Goal: Task Accomplishment & Management: Use online tool/utility

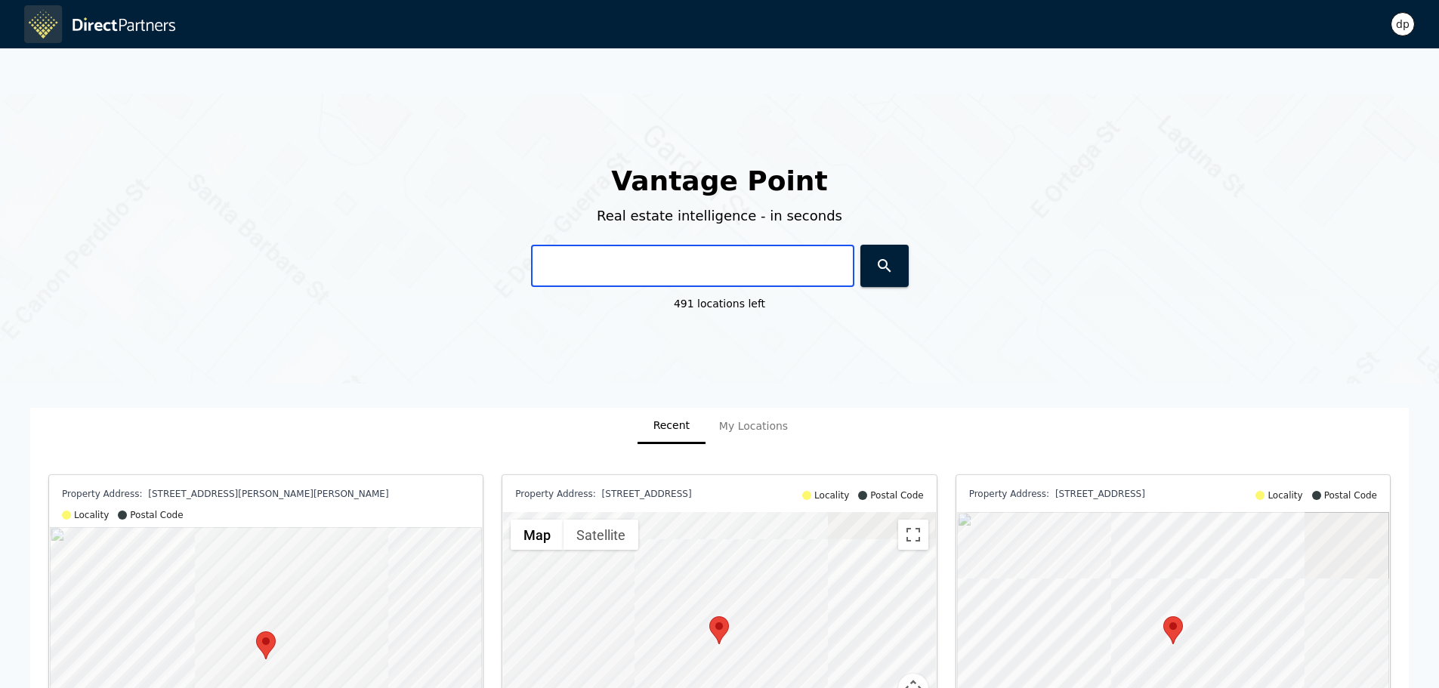
click at [606, 273] on input "text" at bounding box center [692, 266] width 323 height 42
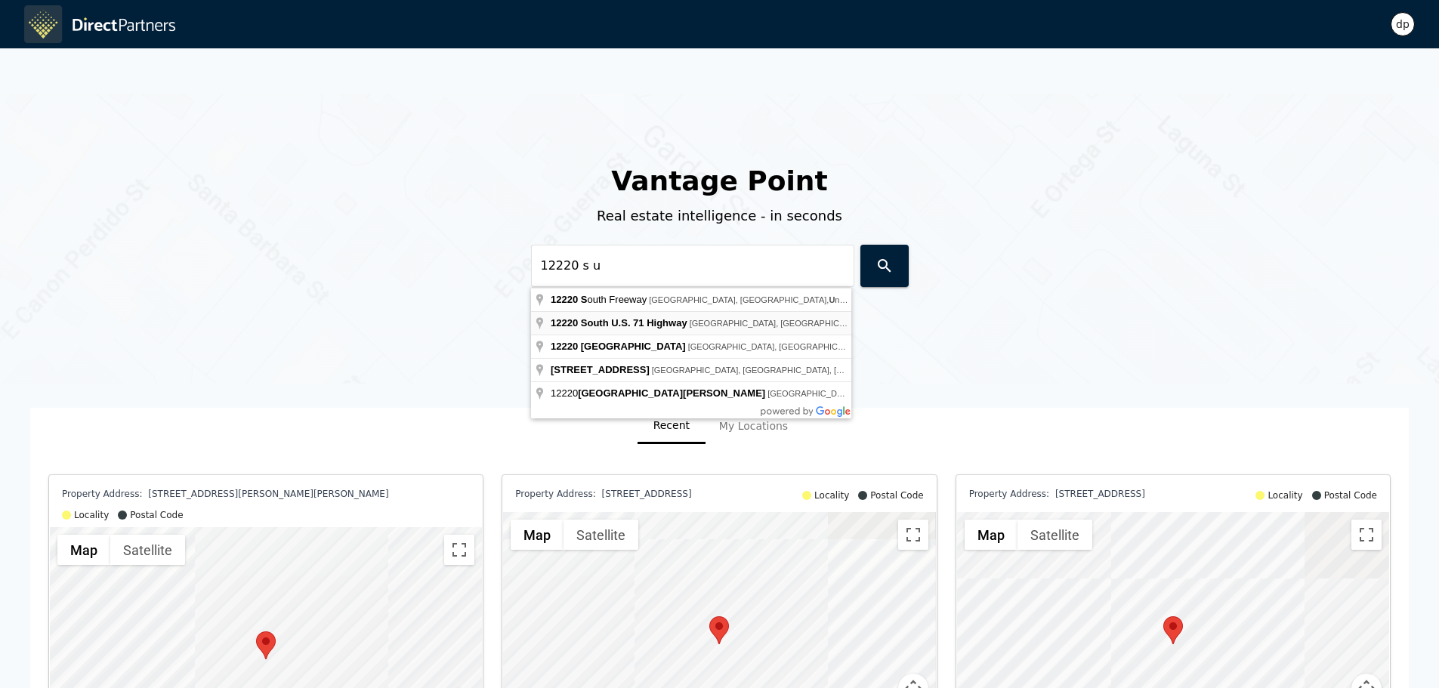
type input "[STREET_ADDRESS]"
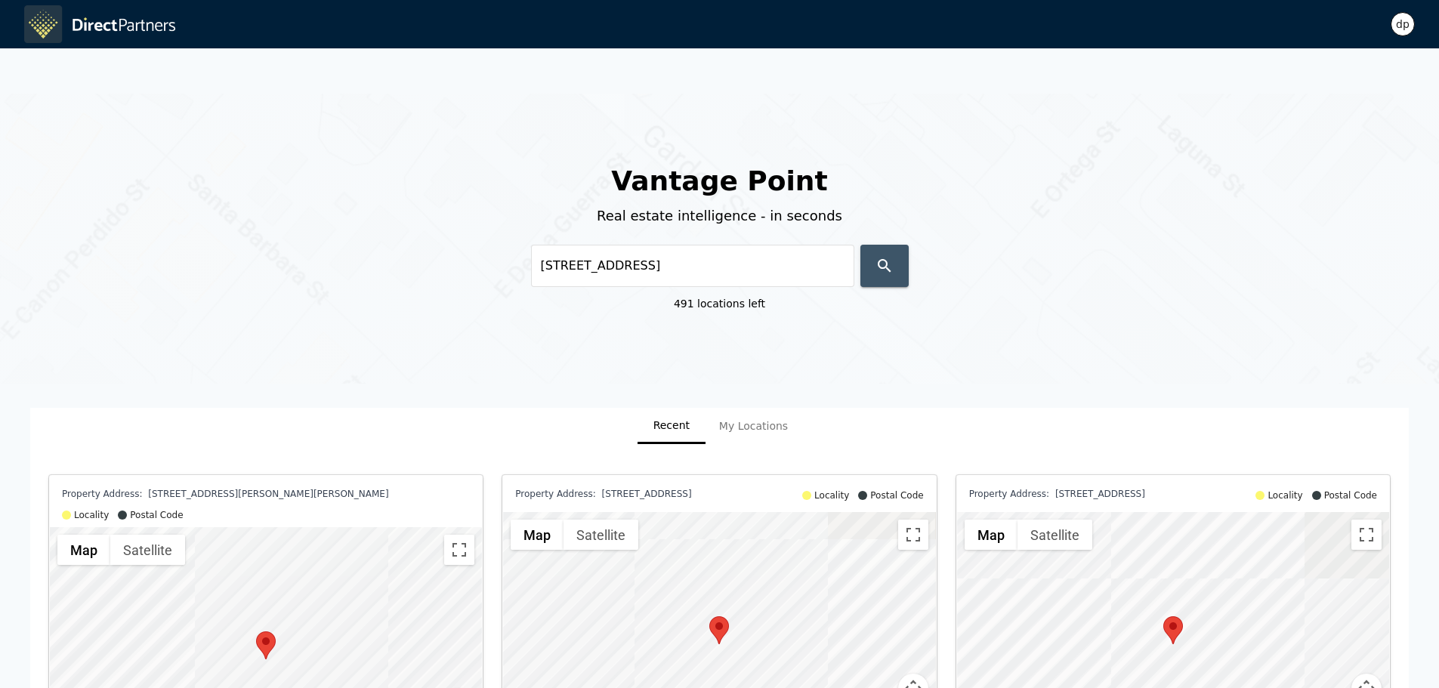
click at [897, 268] on button "button" at bounding box center [885, 266] width 48 height 42
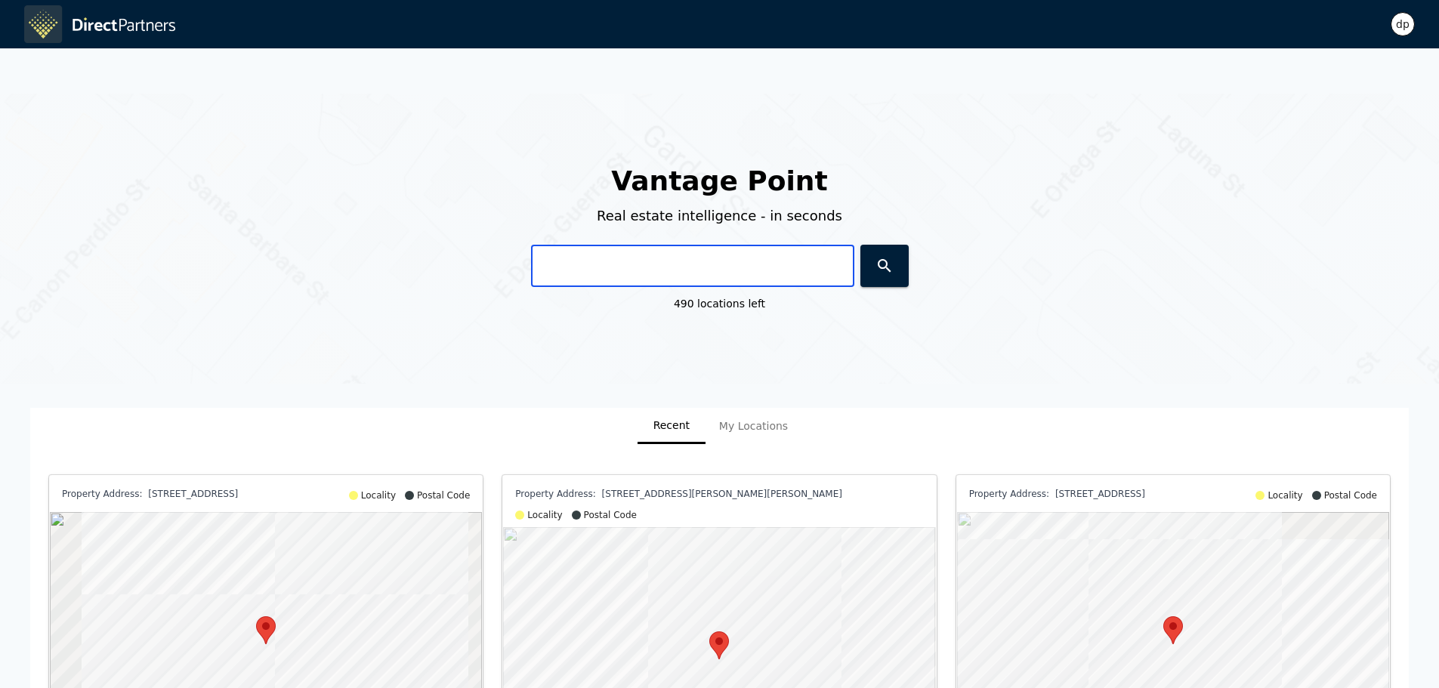
click at [613, 267] on input "text" at bounding box center [692, 266] width 323 height 42
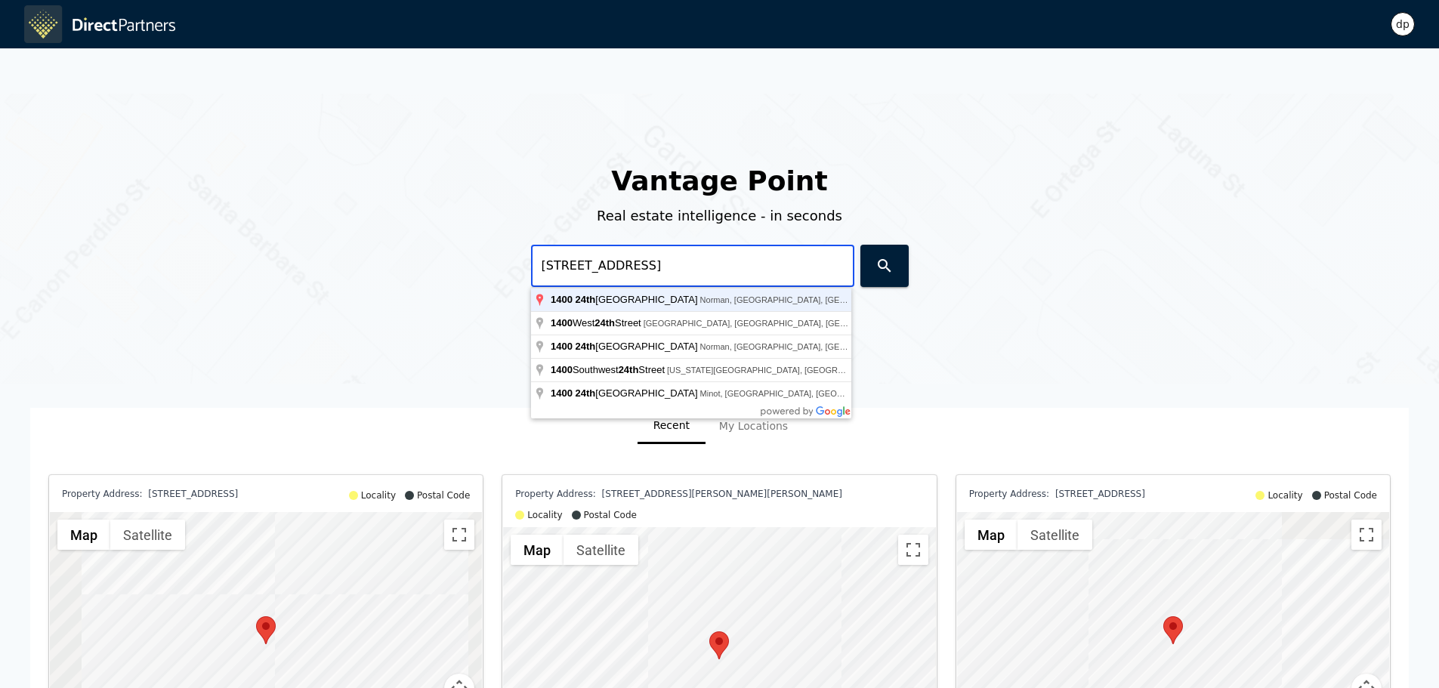
type input "[STREET_ADDRESS]"
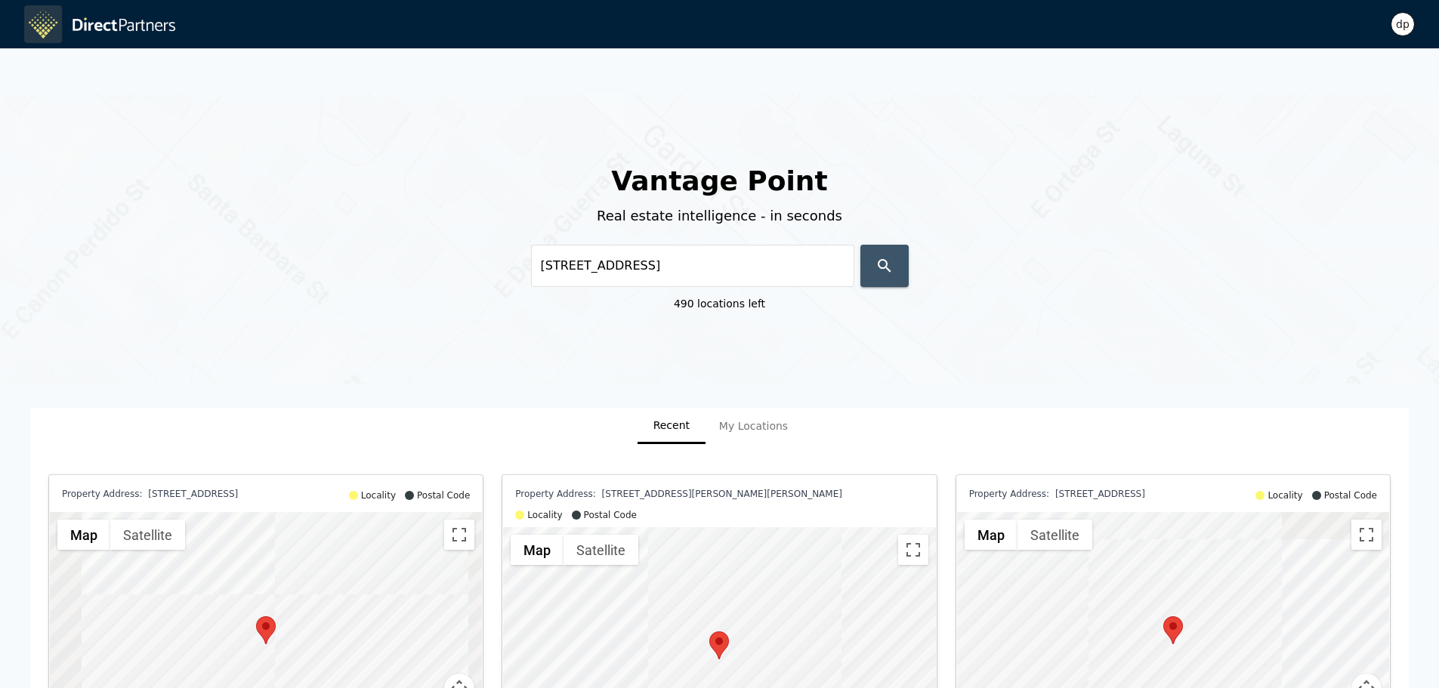
click at [883, 267] on icon "button" at bounding box center [885, 266] width 18 height 18
